Goal: Navigation & Orientation: Find specific page/section

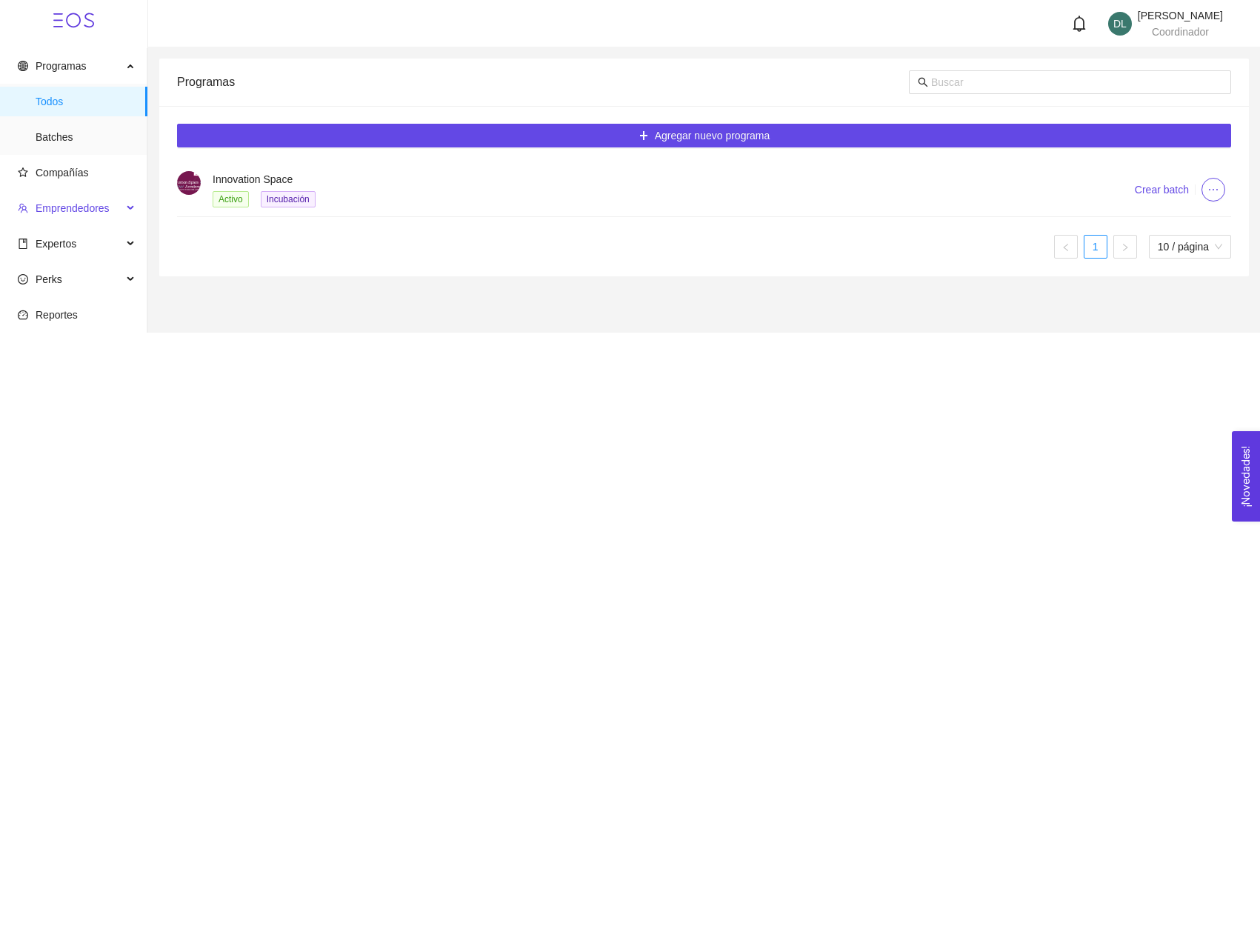
click at [99, 206] on span "Emprendedores" at bounding box center [73, 208] width 74 height 12
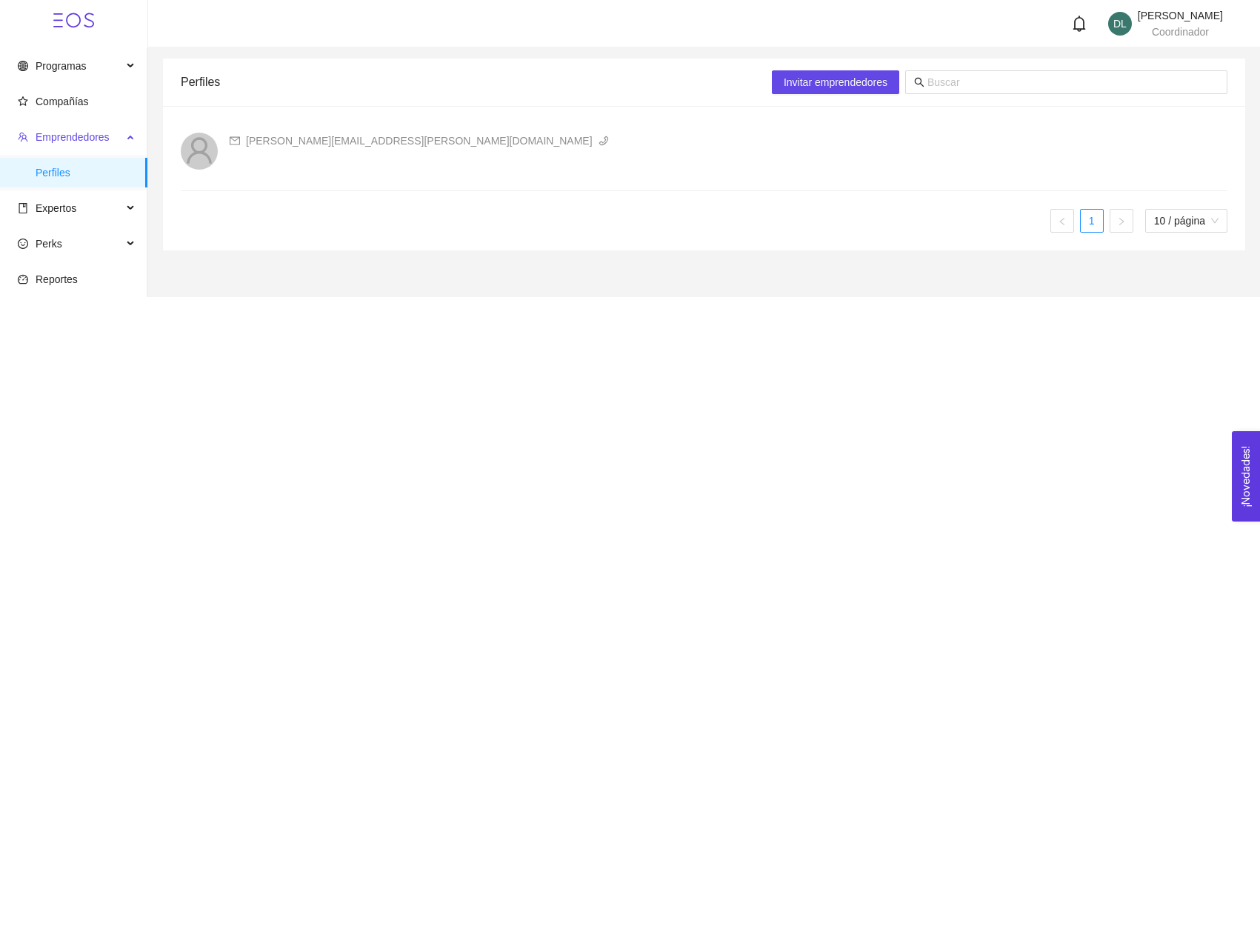
click at [109, 137] on span "Emprendedores" at bounding box center [73, 137] width 74 height 12
click at [75, 202] on span "Expertos" at bounding box center [56, 208] width 40 height 12
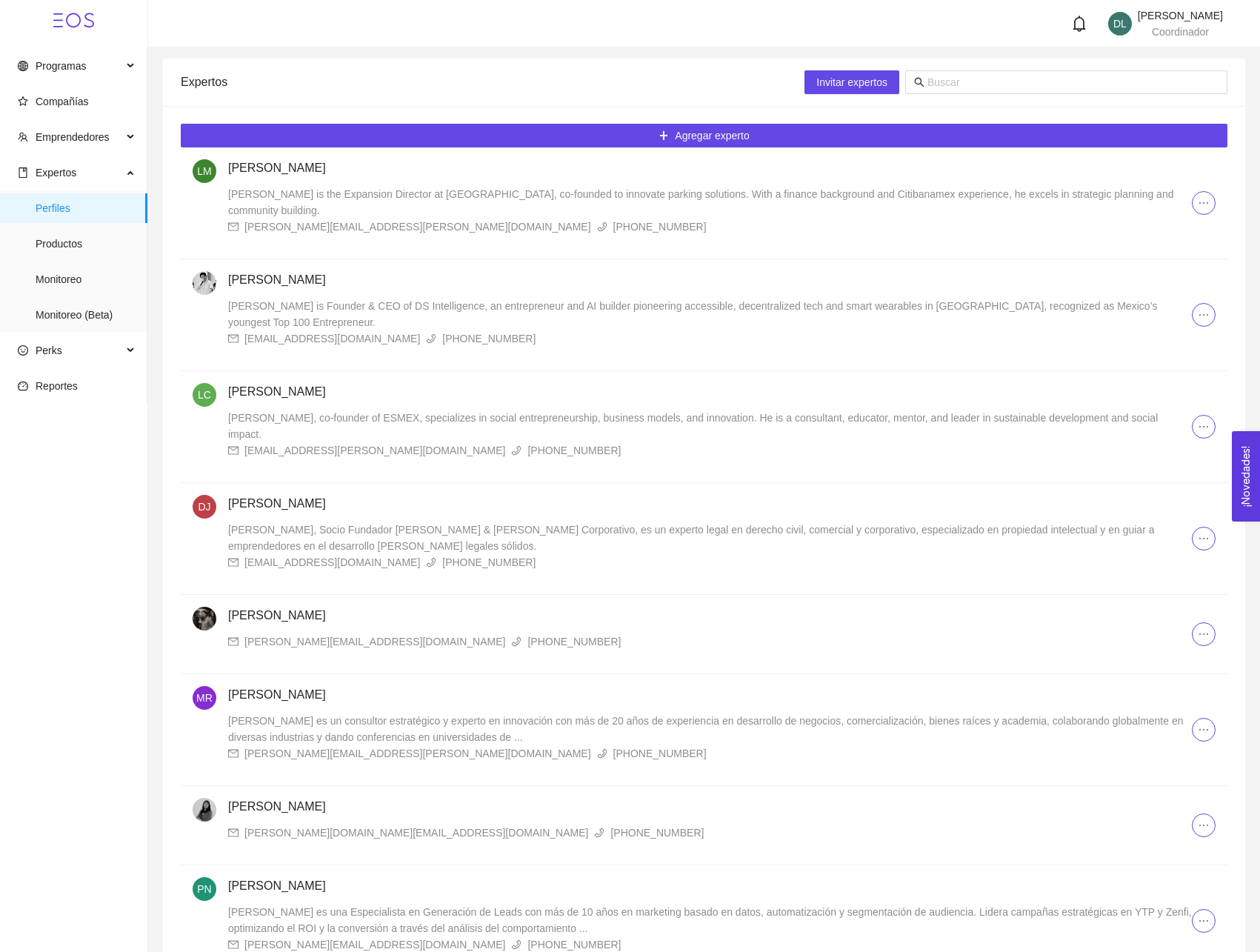
click at [1211, 305] on button "button" at bounding box center [1203, 314] width 23 height 23
click at [361, 297] on div "David is Founder & CEO of DS Intelligence, an entrepreneur and AI builder pione…" at bounding box center [710, 314] width 963 height 32
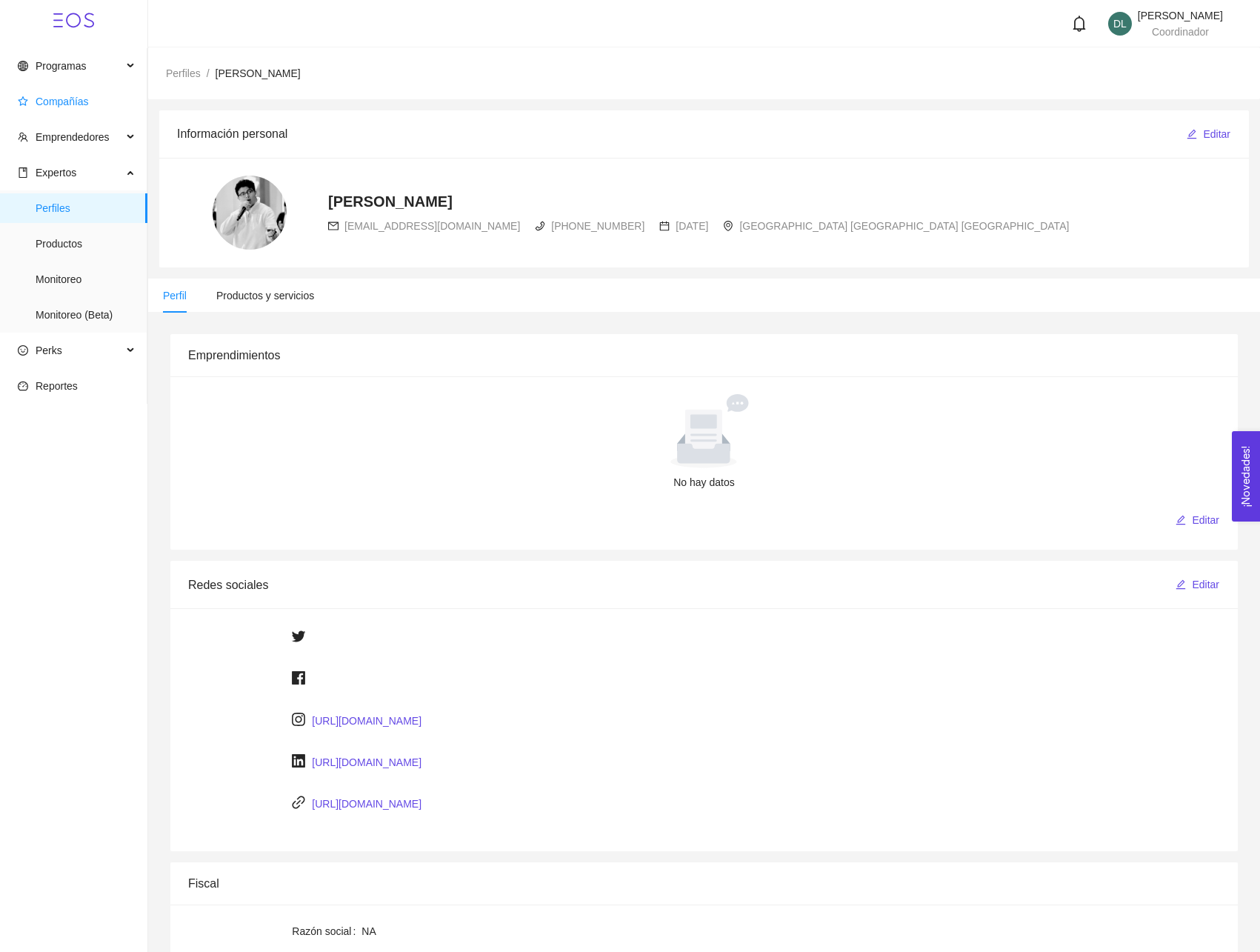
click at [75, 102] on span "Compañías" at bounding box center [62, 101] width 53 height 12
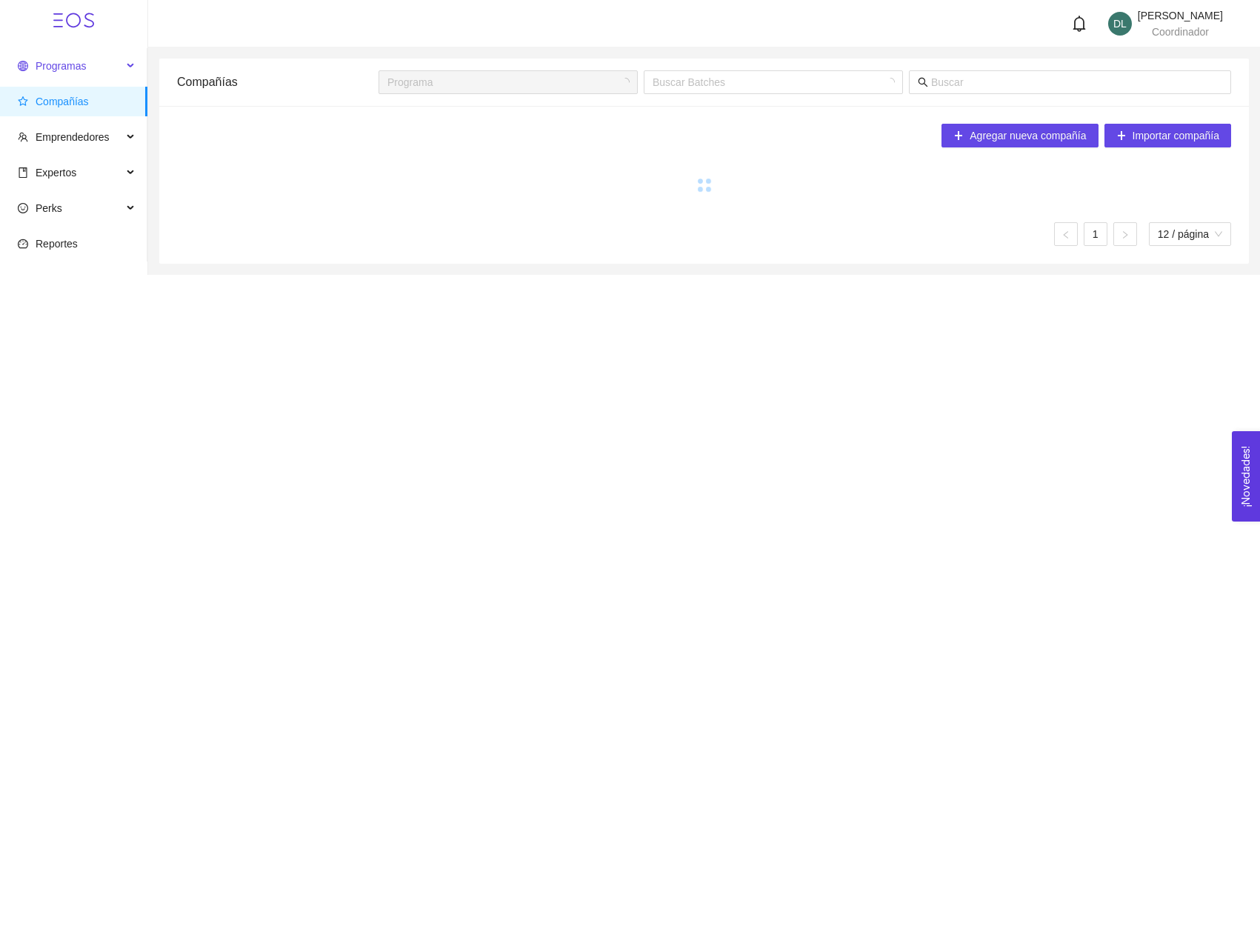
click at [99, 62] on span "Programas" at bounding box center [70, 65] width 104 height 30
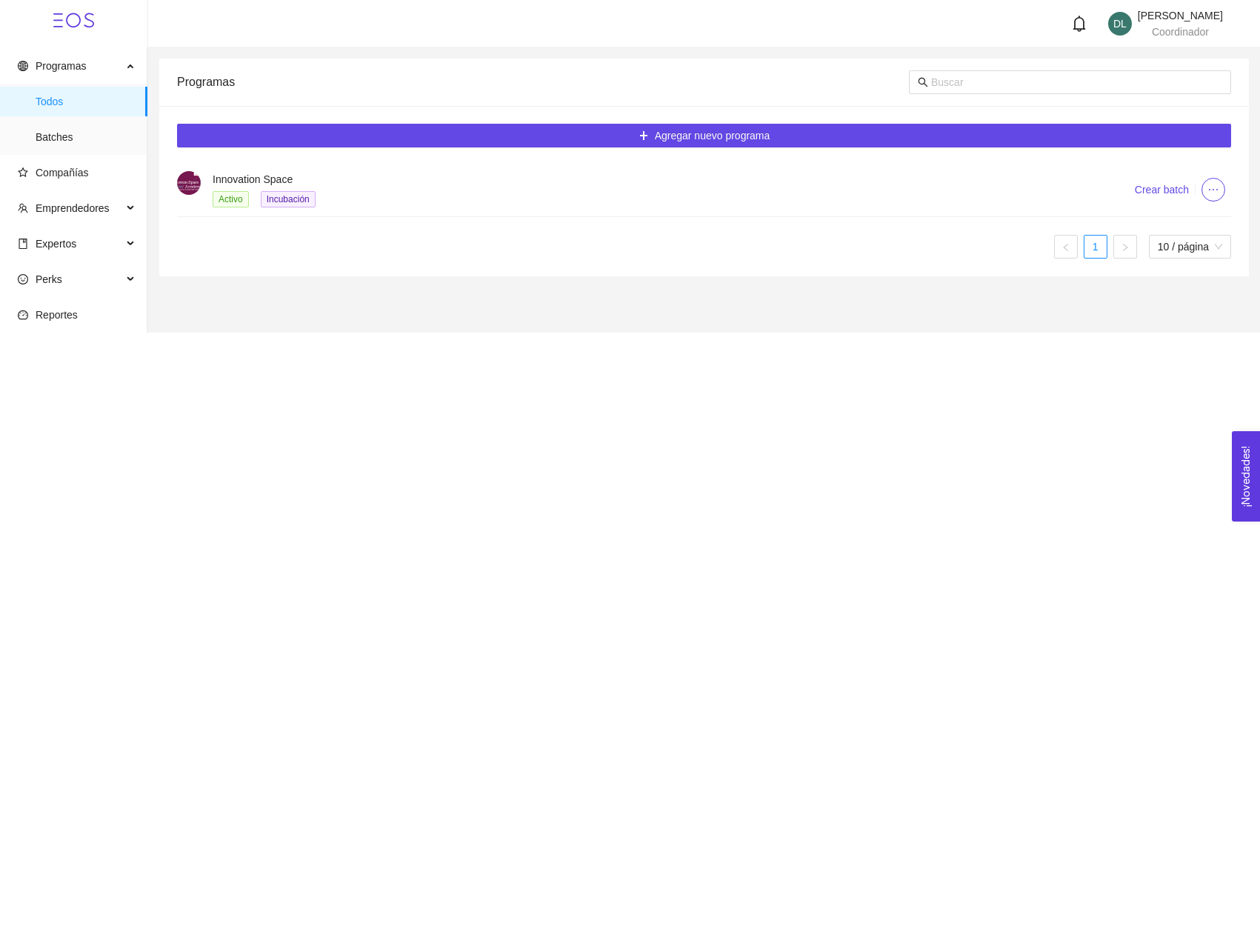
click at [588, 194] on div "Activo Incubación" at bounding box center [655, 199] width 886 height 17
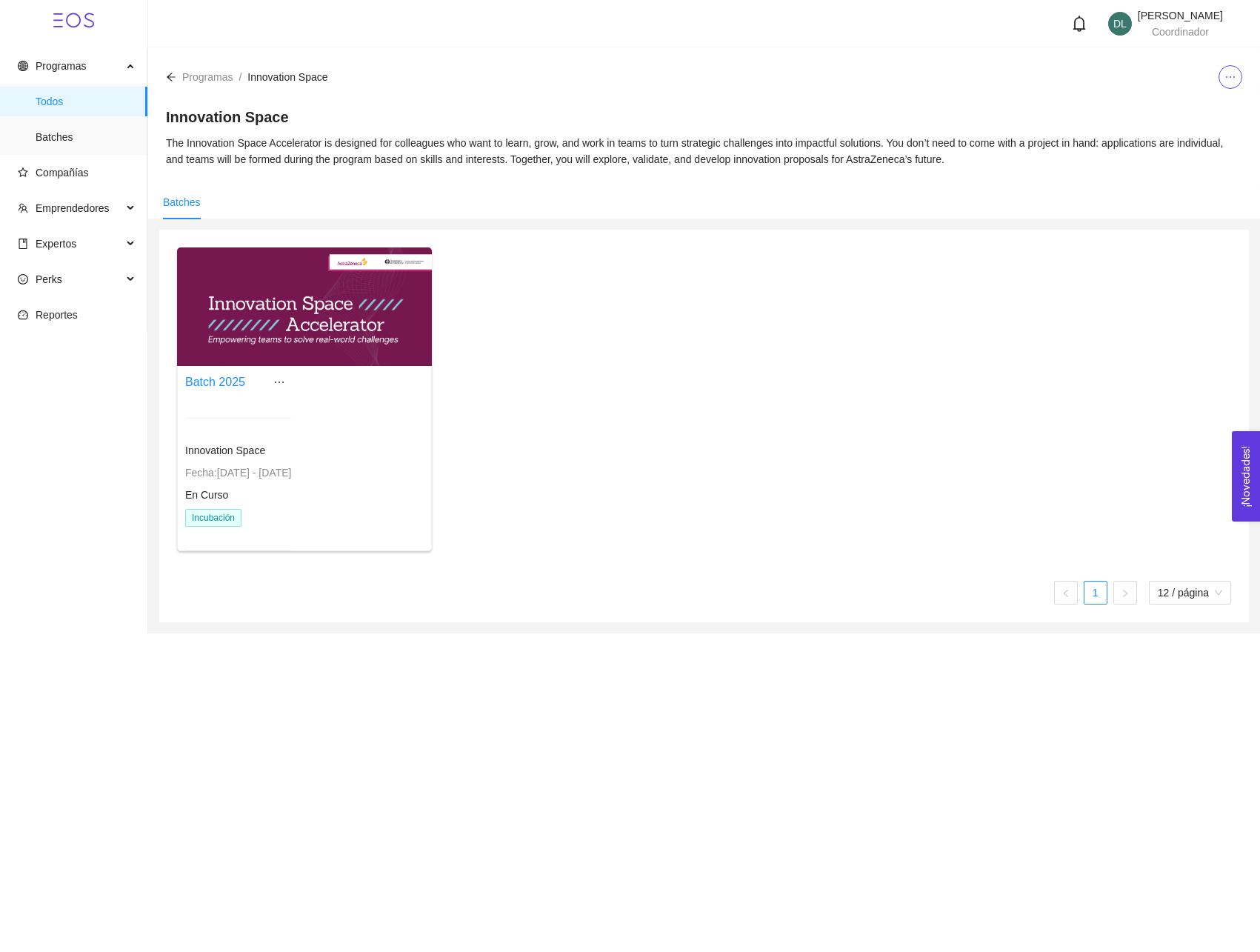
click at [346, 401] on div "Batch 2025 Innovation Space Fecha: 30/09/2025 - 20/11/2025 En Curso Incubación" at bounding box center [304, 470] width 238 height 199
click at [369, 326] on div at bounding box center [304, 306] width 255 height 119
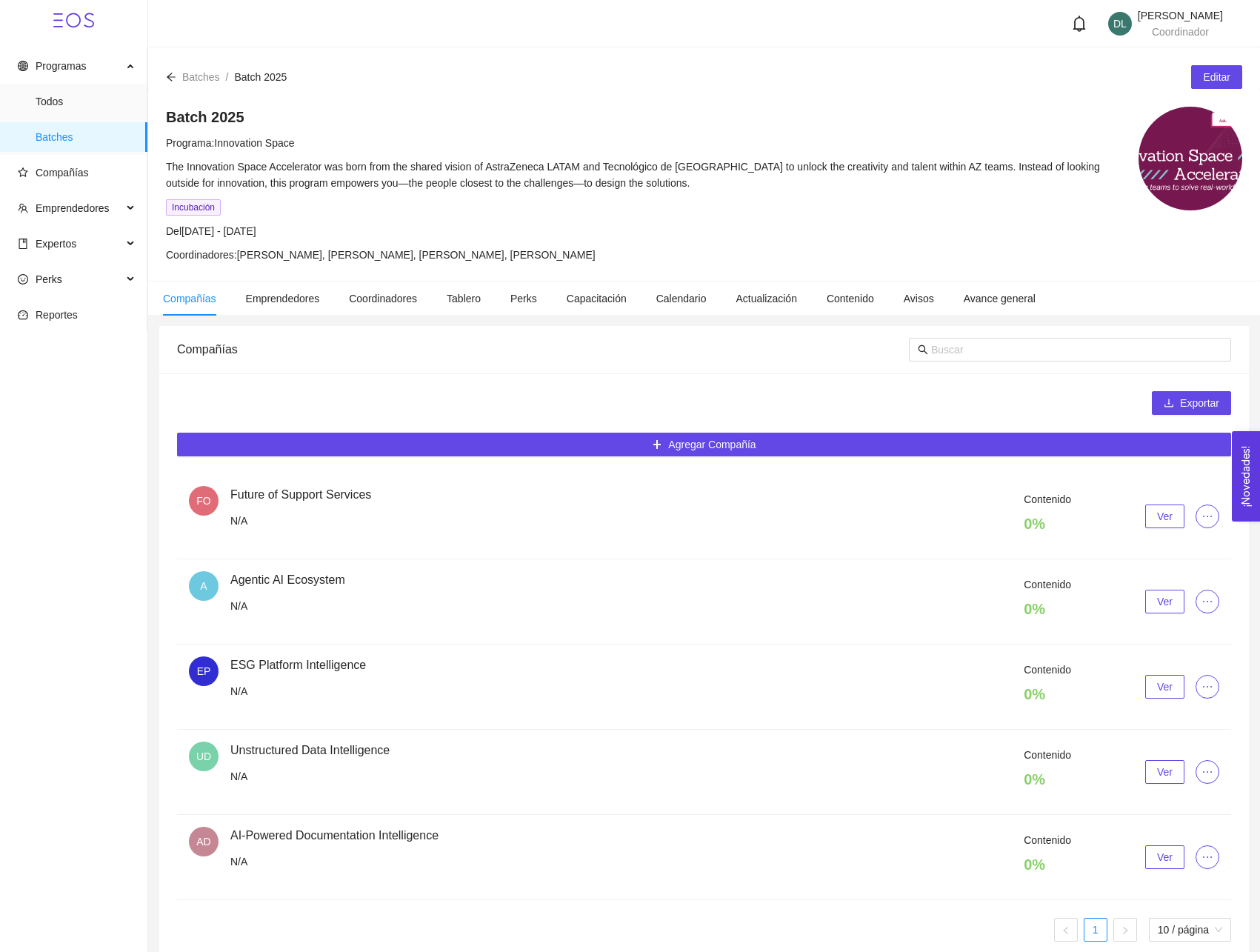
scroll to position [19, 0]
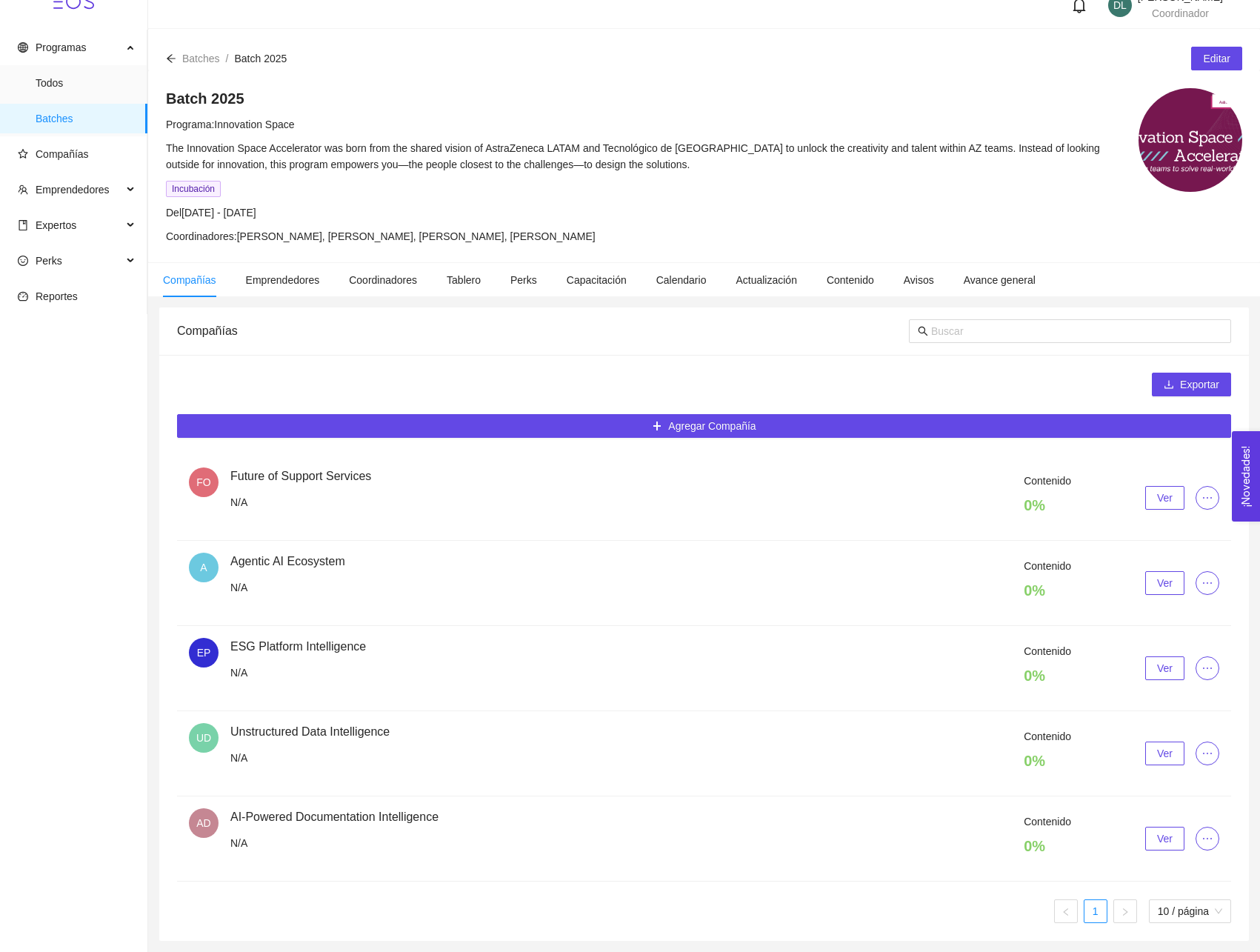
click at [1097, 473] on div "Contenido 0 % Ver" at bounding box center [724, 498] width 988 height 50
drag, startPoint x: 1018, startPoint y: 474, endPoint x: 1052, endPoint y: 510, distance: 49.5
click at [1052, 512] on div "Contenido 0 % Ver" at bounding box center [724, 498] width 988 height 50
click at [1029, 586] on h4 "0 %" at bounding box center [1047, 591] width 48 height 21
click at [75, 301] on span "Reportes" at bounding box center [57, 296] width 42 height 12
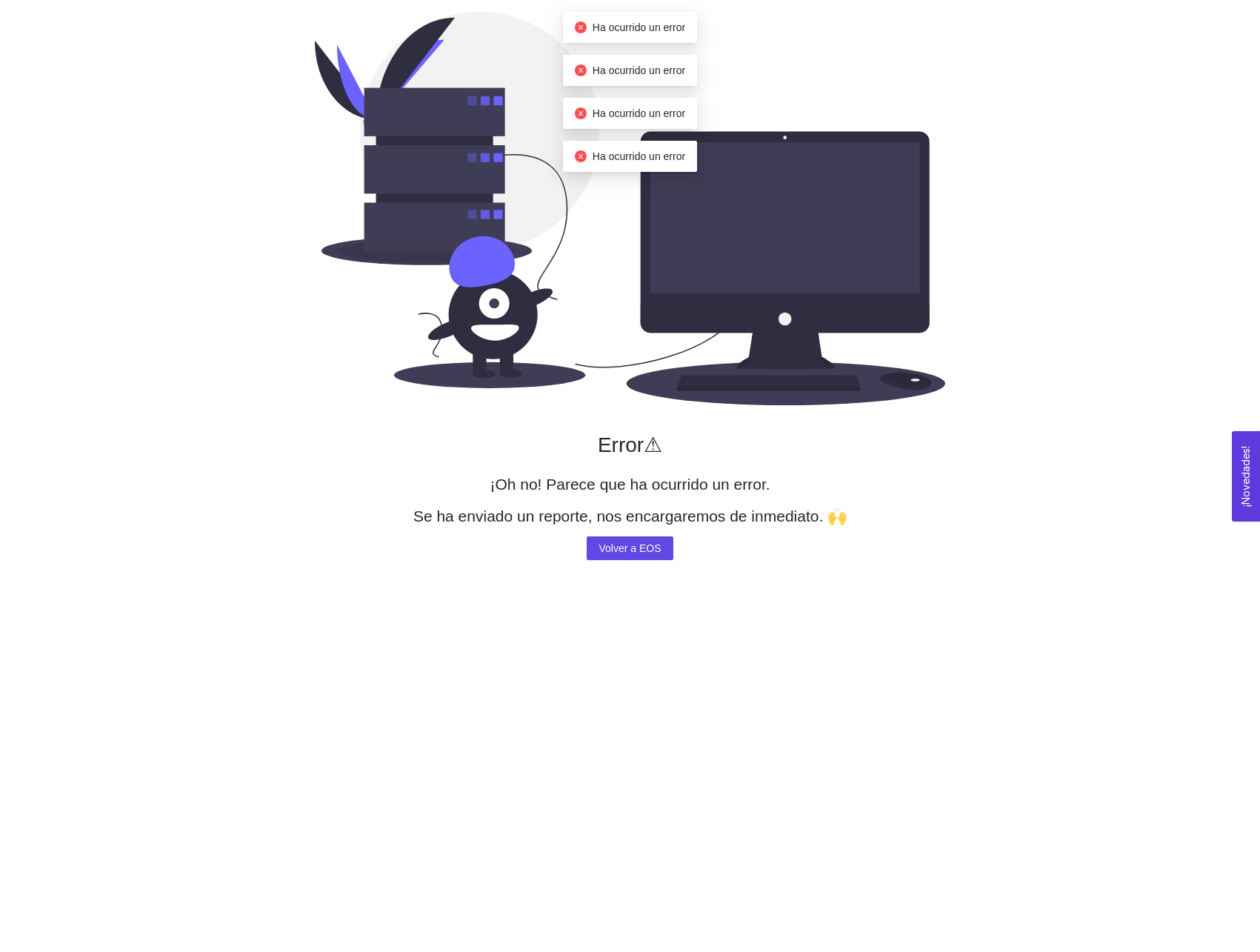
click at [579, 159] on icon "close-circle" at bounding box center [580, 156] width 12 height 12
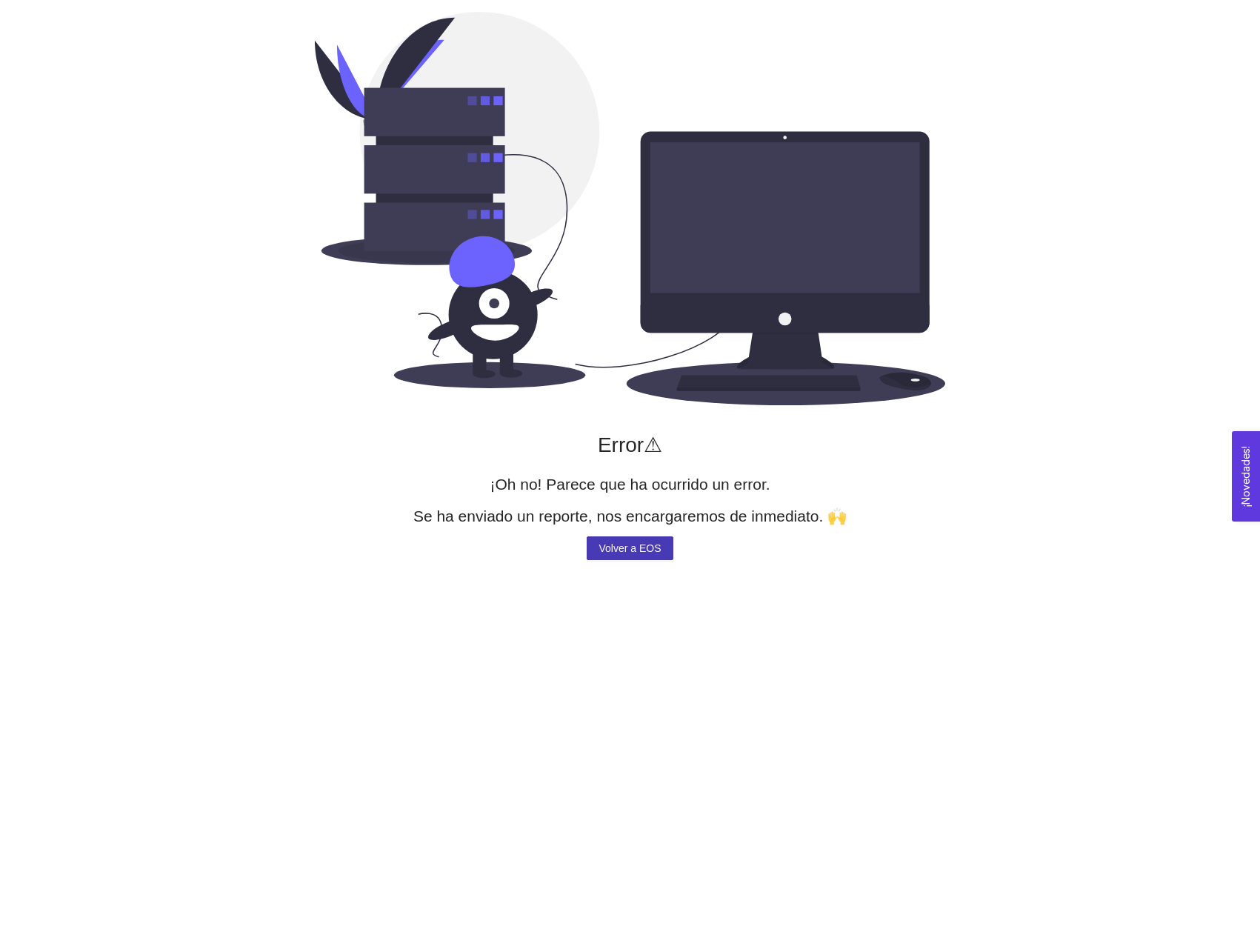
click at [635, 545] on span "Volver a EOS" at bounding box center [629, 547] width 62 height 22
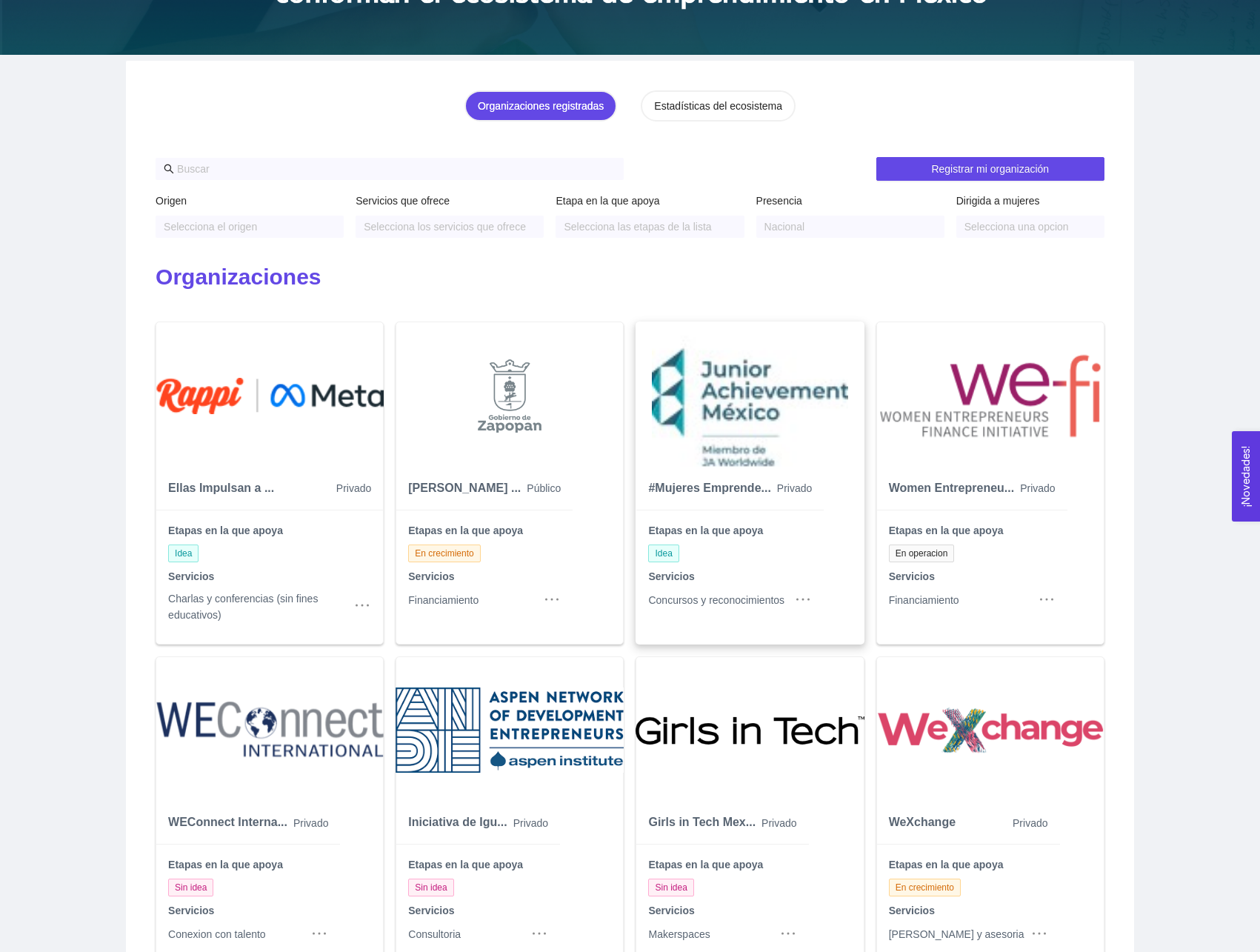
scroll to position [302, 0]
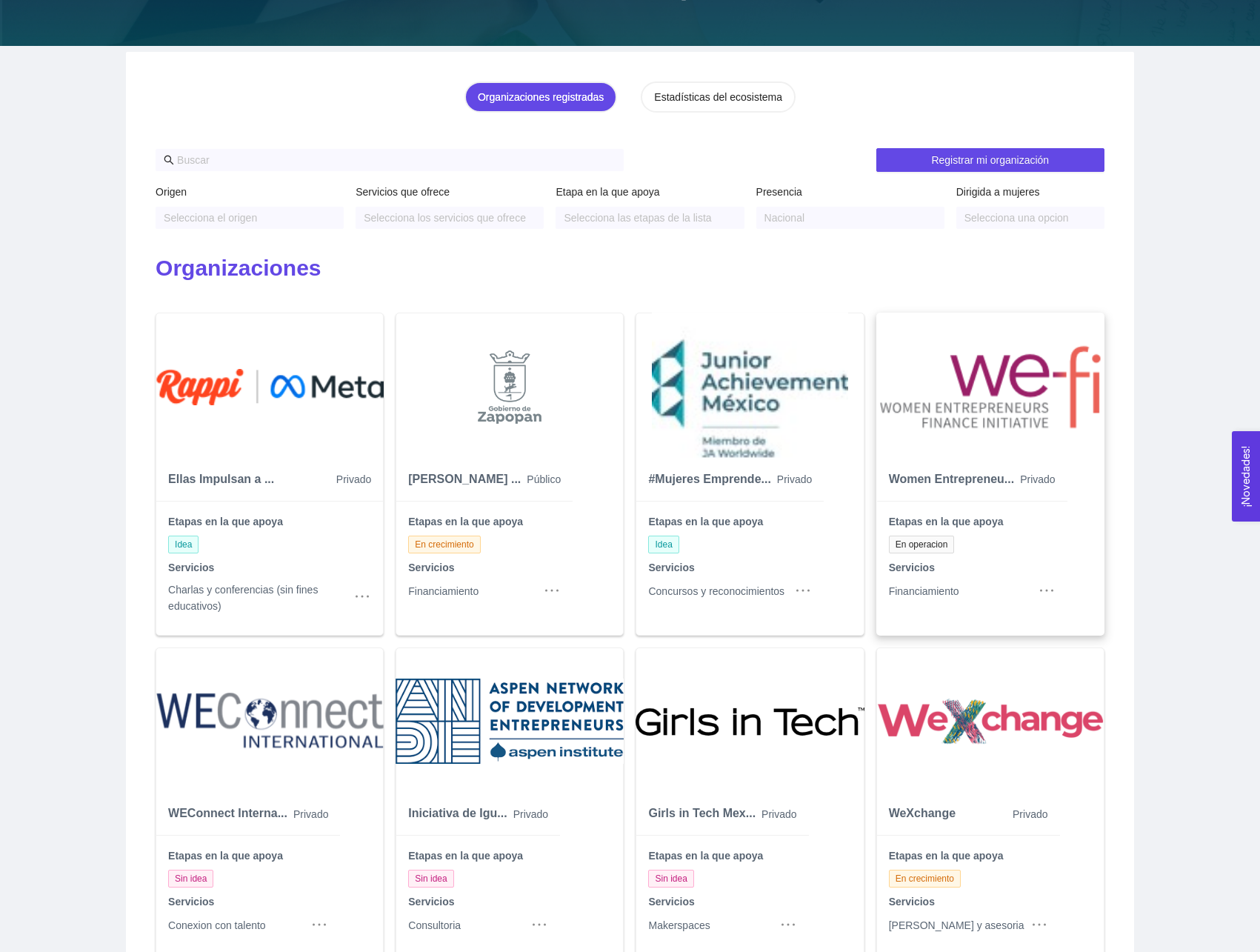
click at [964, 385] on img at bounding box center [990, 386] width 228 height 148
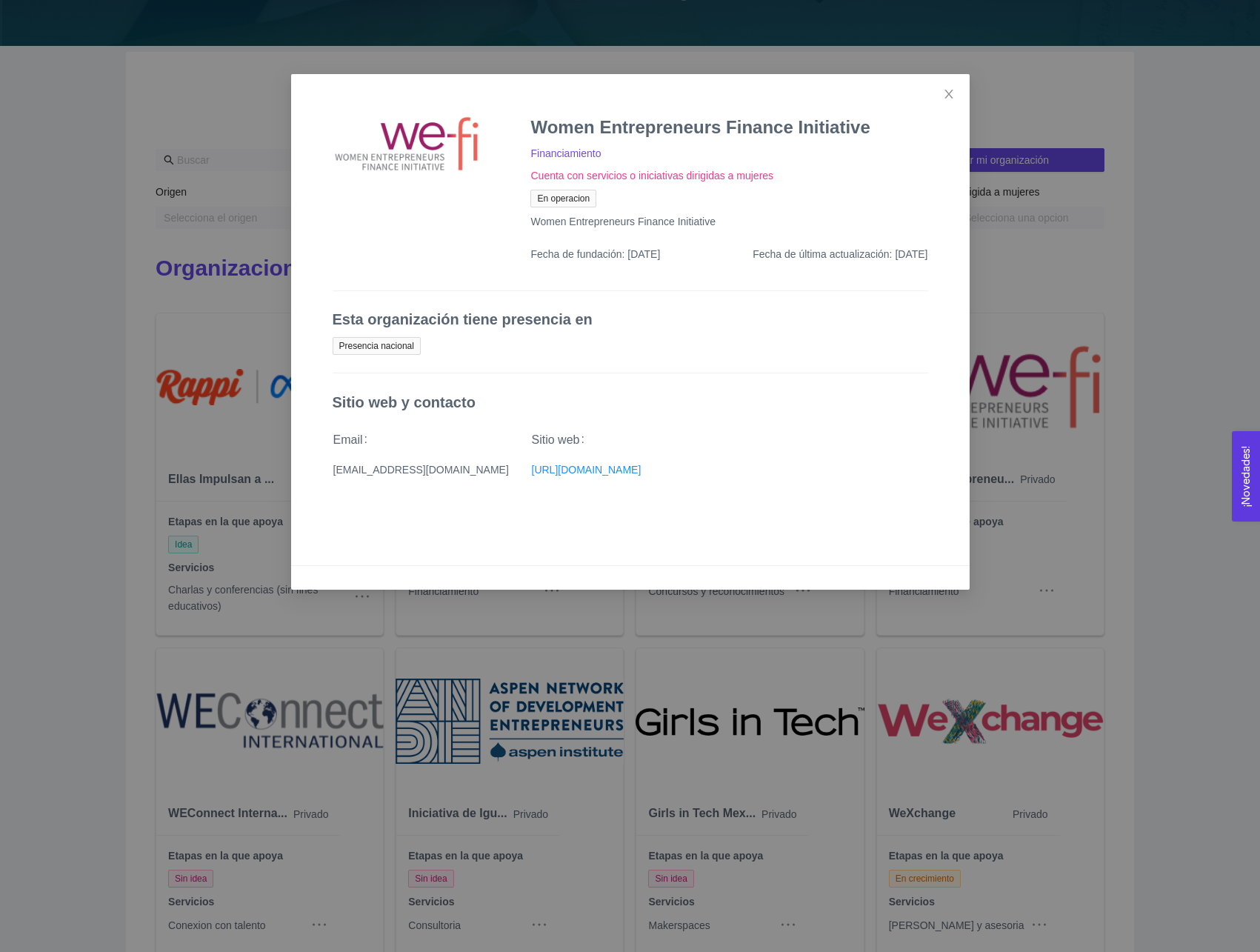
click at [620, 127] on h3 "Women Entrepreneurs Finance Initiative" at bounding box center [700, 127] width 339 height 23
click at [435, 167] on img at bounding box center [406, 144] width 148 height 57
click at [577, 222] on div "Women Entrepreneurs Finance Initiative" at bounding box center [622, 221] width 185 height 16
click at [598, 348] on div "Women Entrepreneurs Finance Initiative Financiamiento Cuenta con servicios o in…" at bounding box center [630, 320] width 643 height 456
click at [945, 84] on span "Close" at bounding box center [948, 95] width 41 height 41
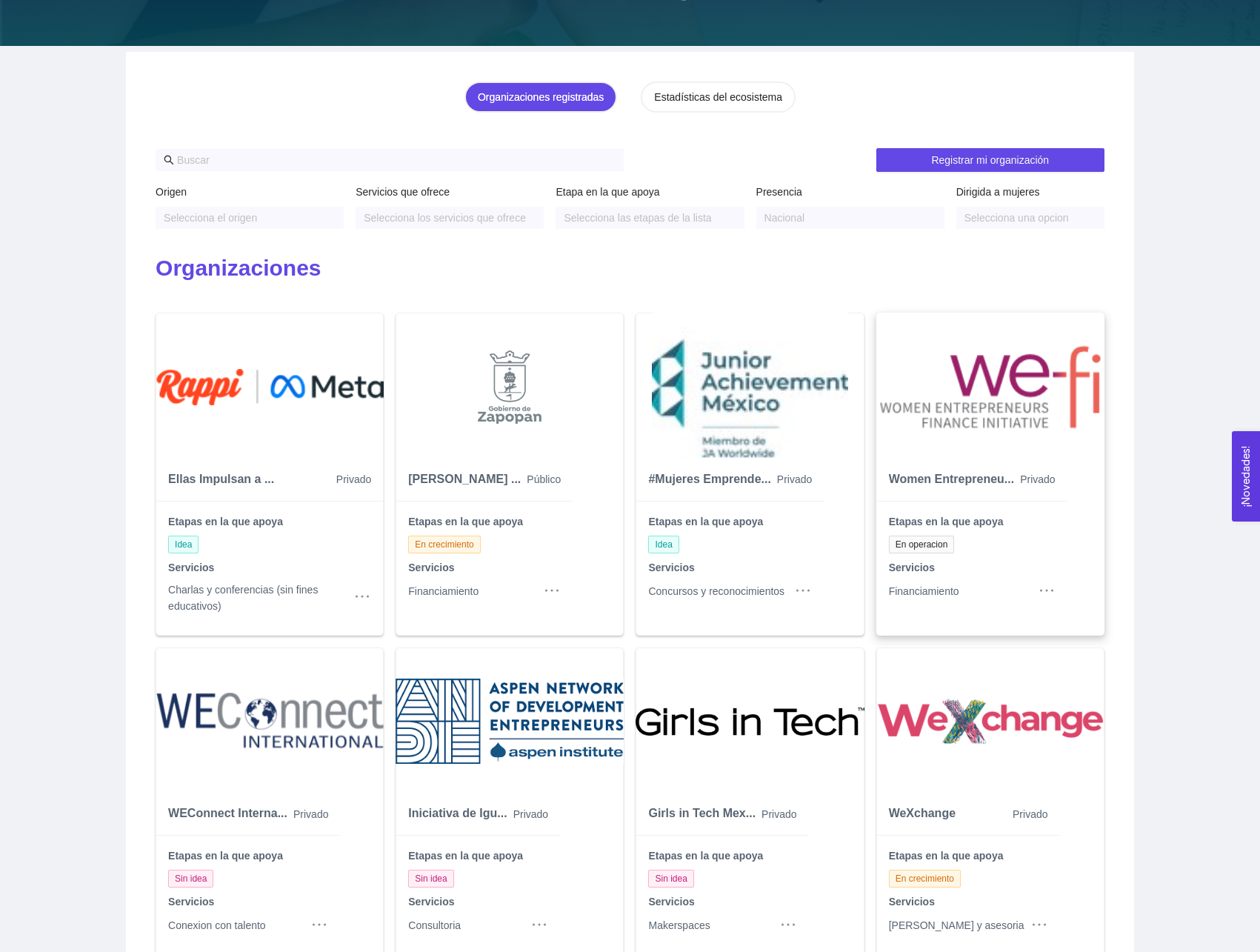
click at [1048, 588] on icon "ellipsis" at bounding box center [1047, 590] width 18 height 18
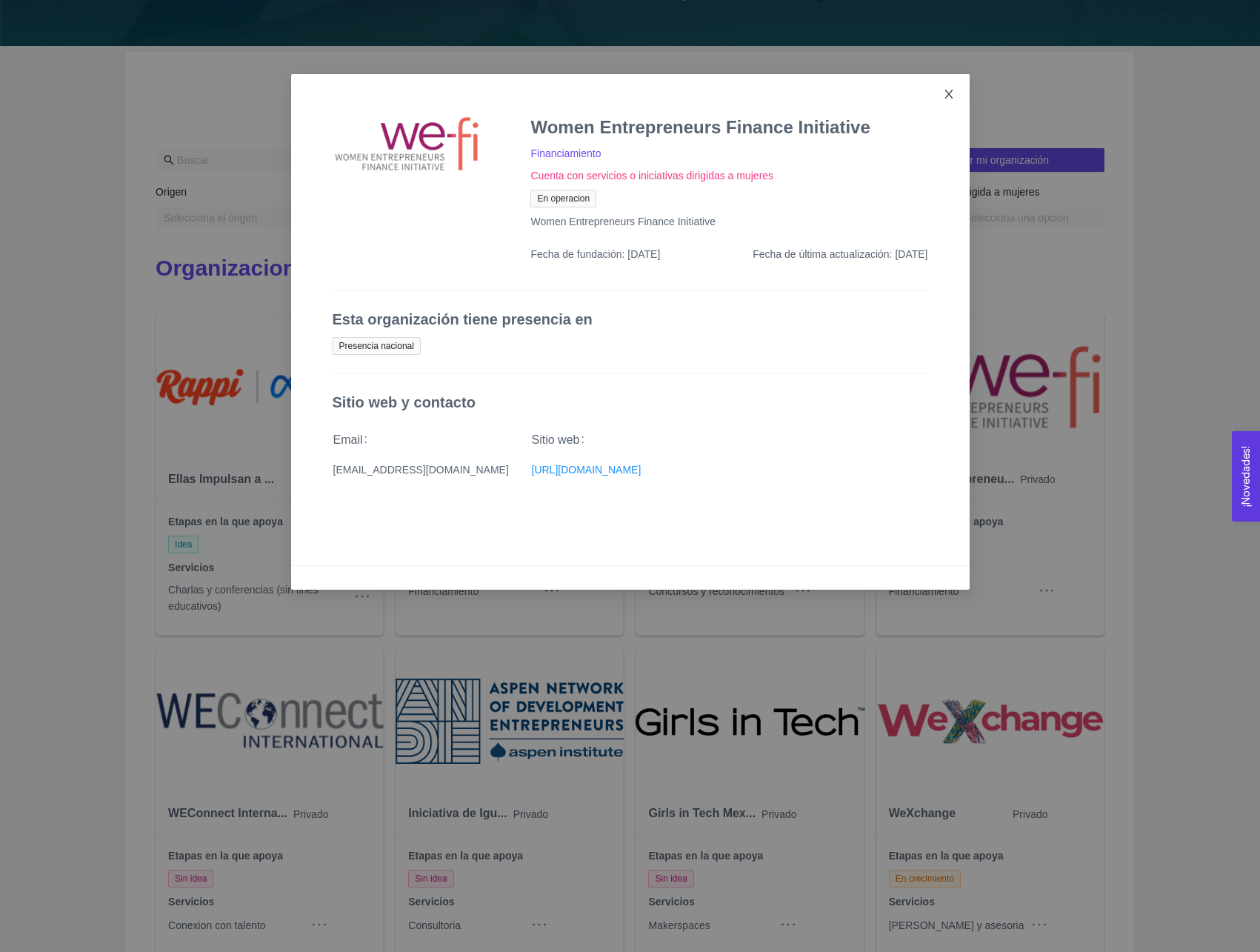
click at [953, 79] on span "Close" at bounding box center [948, 95] width 41 height 41
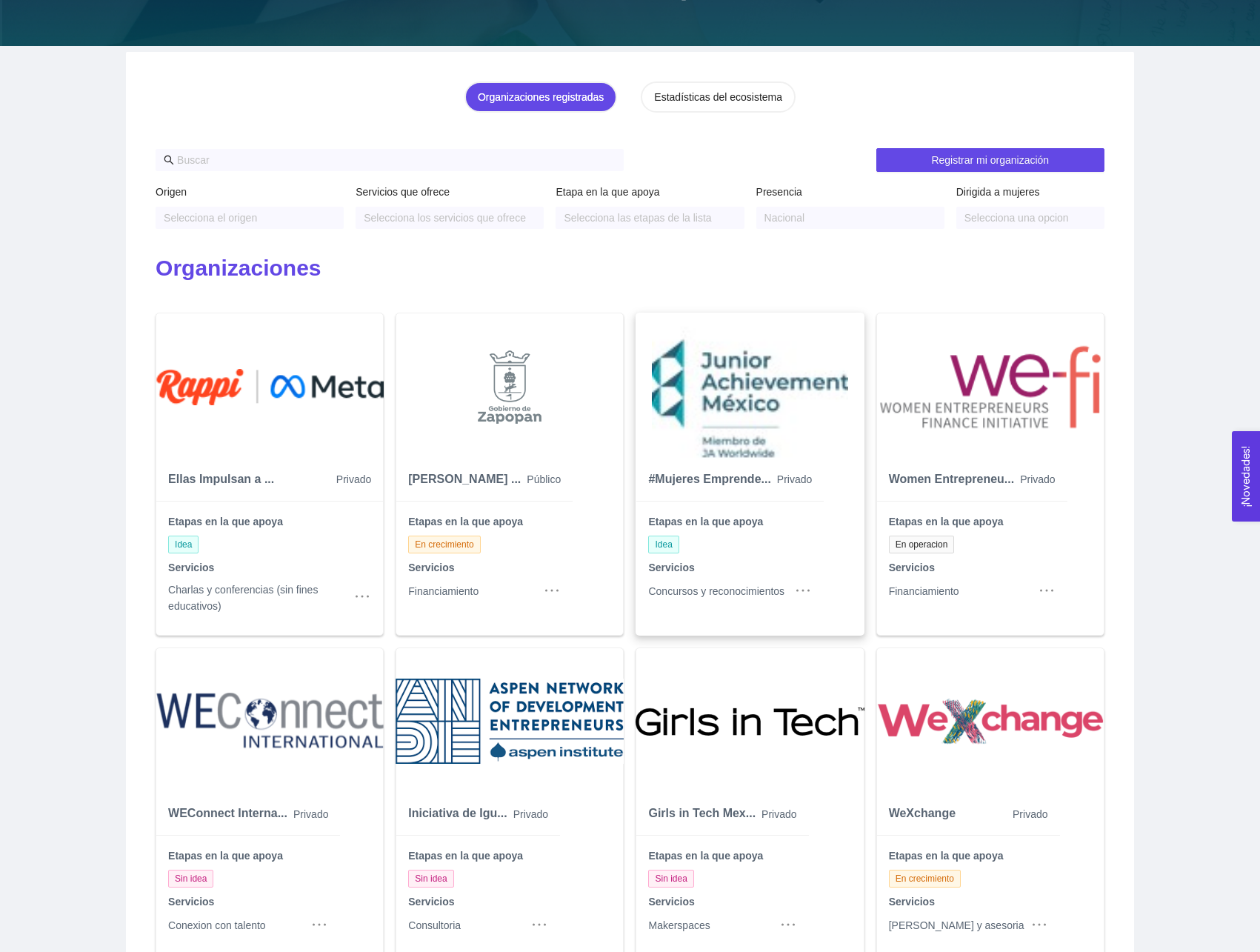
click at [757, 353] on img at bounding box center [749, 386] width 228 height 148
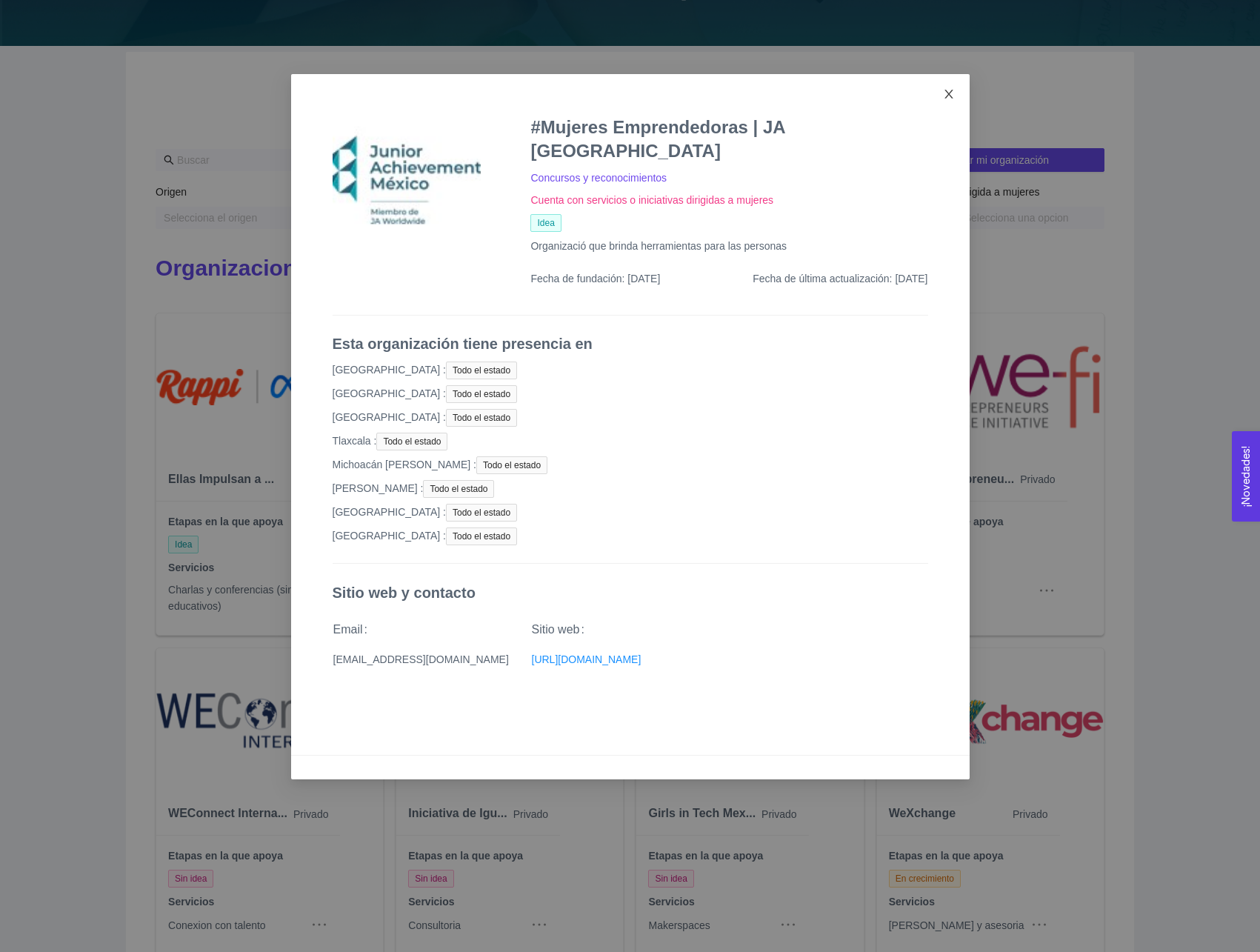
click at [943, 94] on icon "close" at bounding box center [949, 94] width 12 height 12
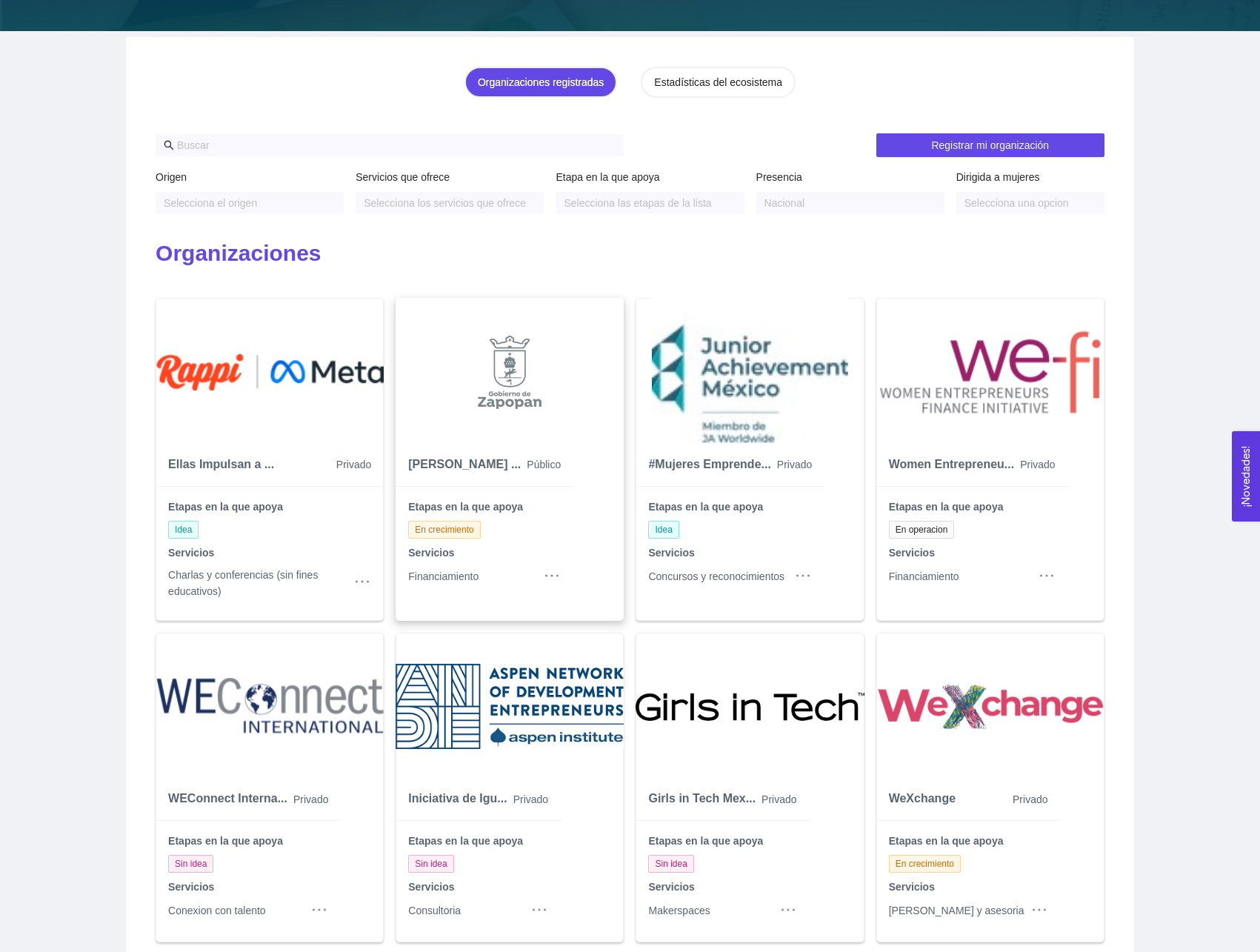
scroll to position [0, 0]
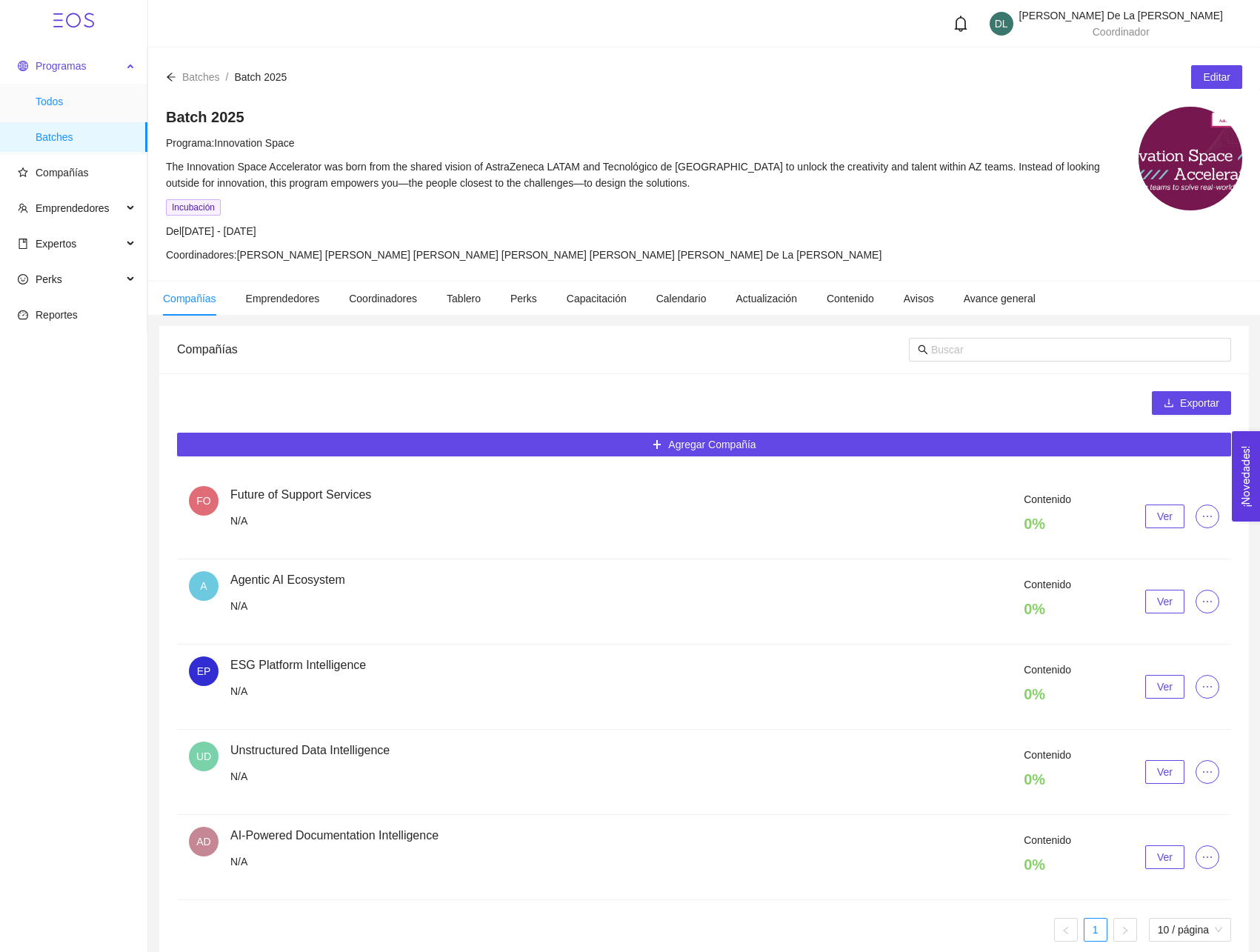
scroll to position [2, 0]
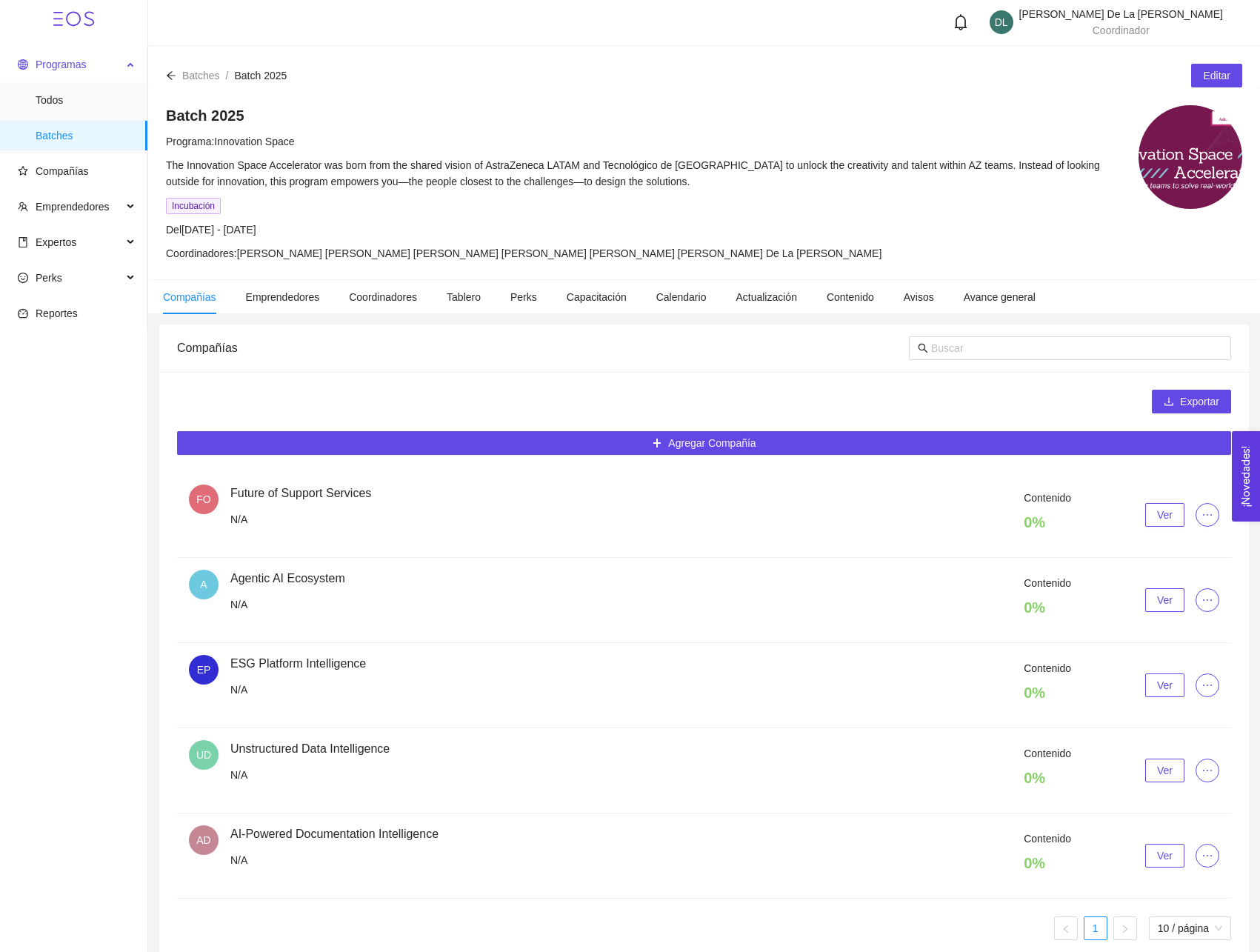
click at [61, 61] on span "Programas" at bounding box center [61, 64] width 50 height 12
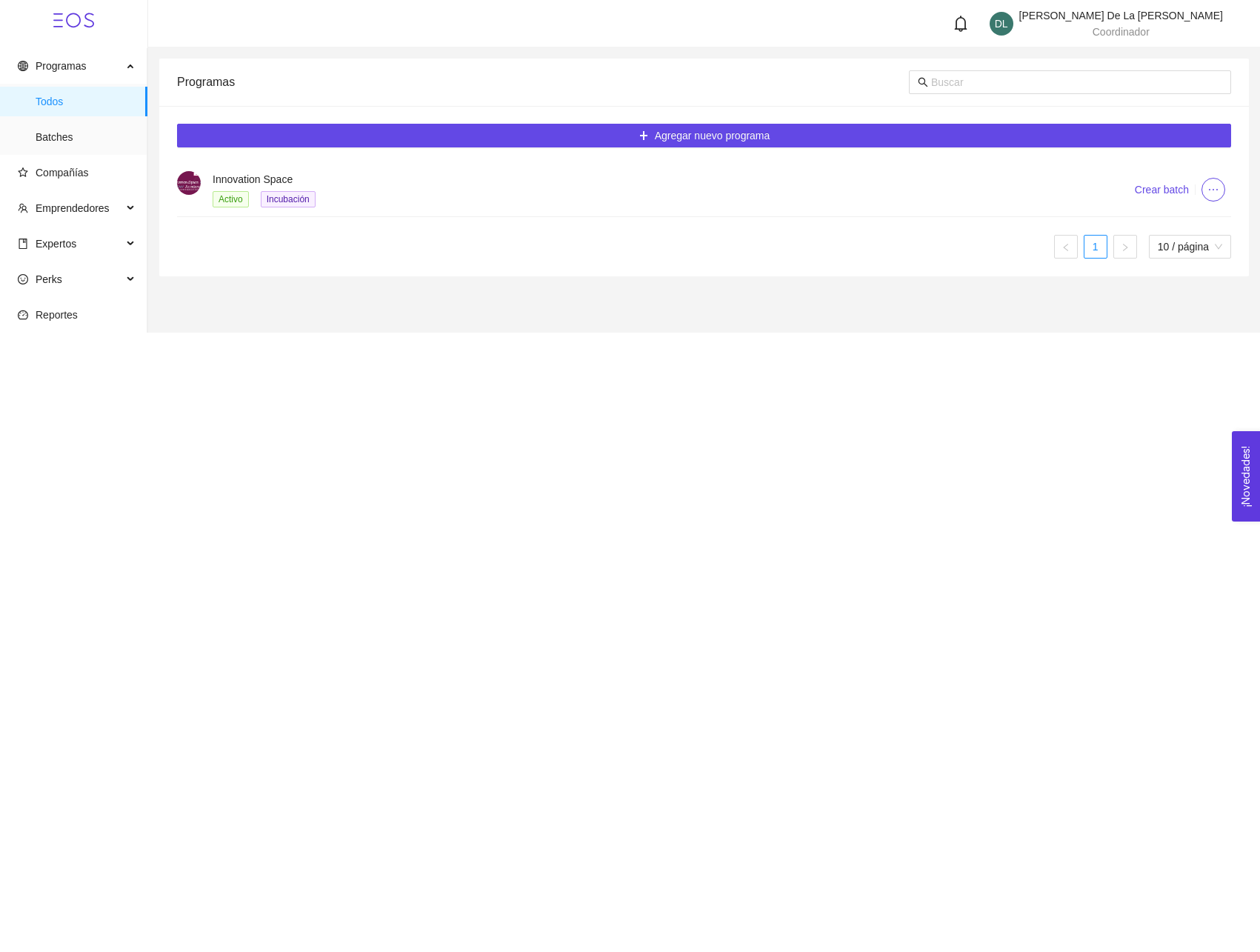
click at [716, 416] on div "Programas Todos Batches Compañías Emprendedores Expertos Perks Reportes [PERSON…" at bounding box center [630, 476] width 1260 height 952
